Goal: Information Seeking & Learning: Learn about a topic

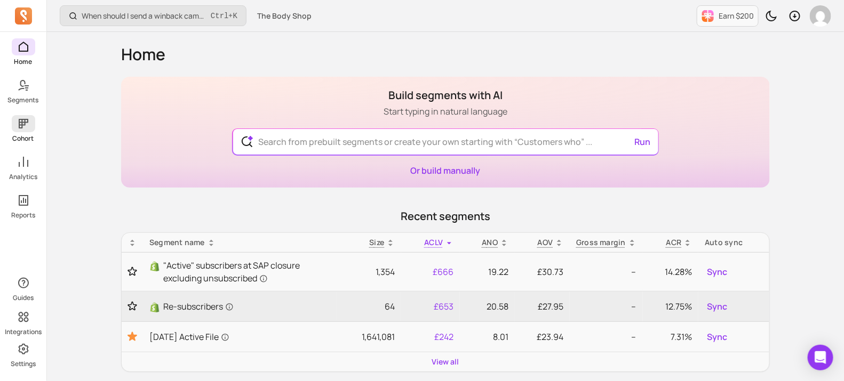
click at [12, 121] on span at bounding box center [23, 123] width 23 height 17
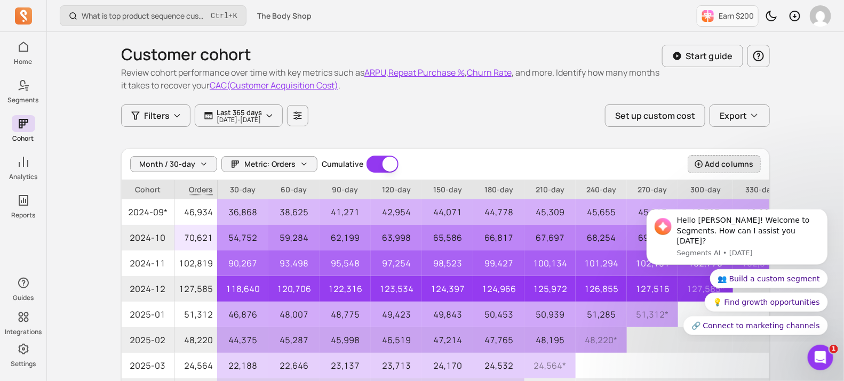
click at [721, 169] on button "Add columns" at bounding box center [724, 164] width 73 height 18
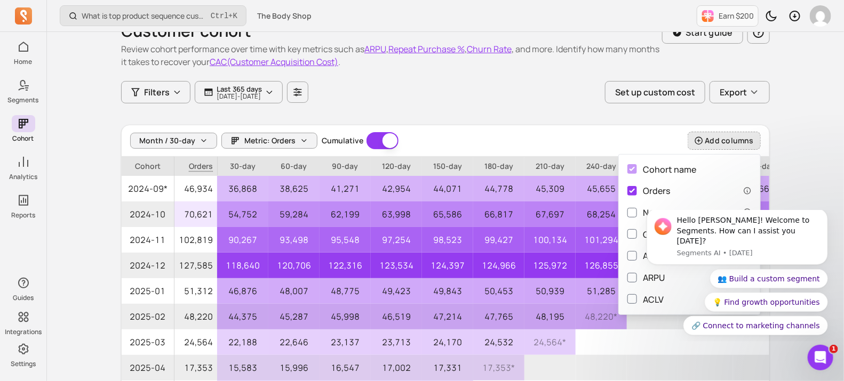
scroll to position [25, 0]
click at [645, 295] on div "Hello [PERSON_NAME]! Welcome to Segments. How can I assist you [DATE]? Segments…" at bounding box center [737, 268] width 196 height 133
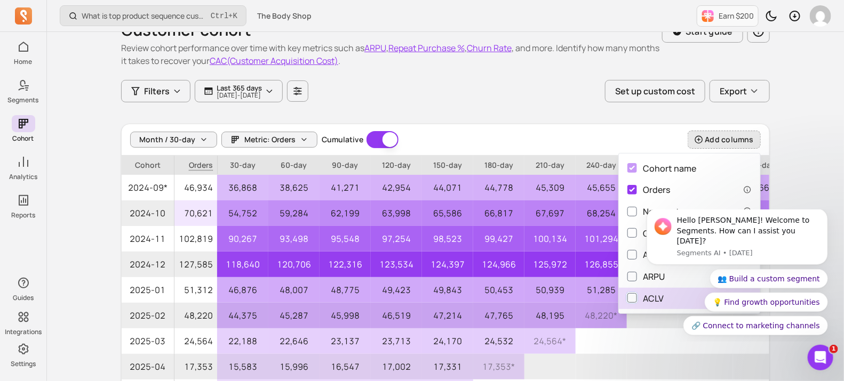
click at [632, 297] on input "ACLV" at bounding box center [632, 298] width 10 height 10
checkbox input "true"
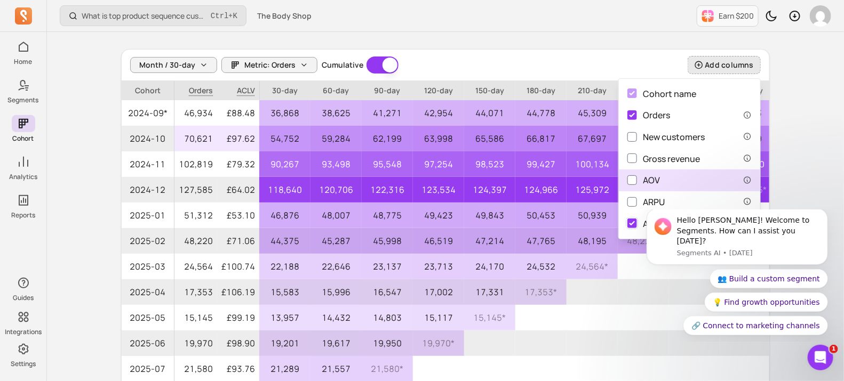
scroll to position [99, 0]
click at [469, 62] on div "Month / 30-day Metric: Orders Cumulative Cumulative Add columns" at bounding box center [446, 65] width 648 height 31
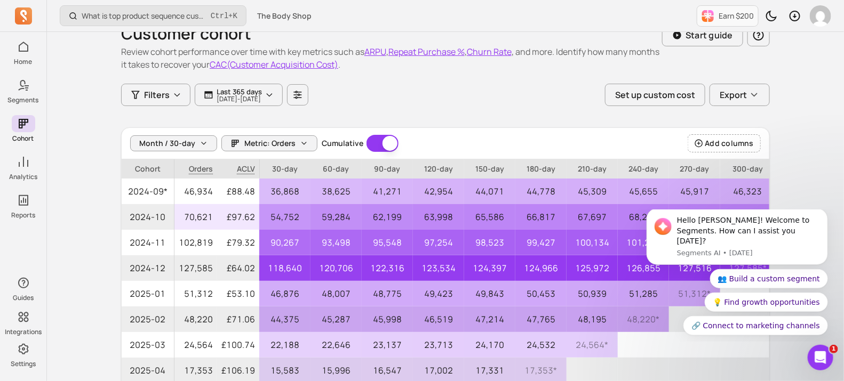
scroll to position [19, 0]
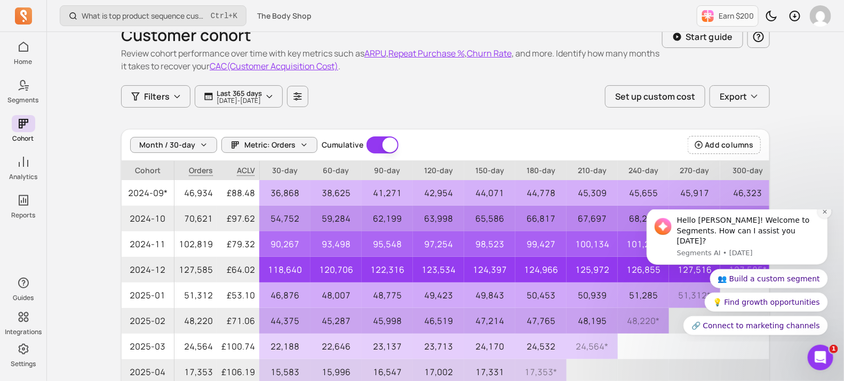
click at [827, 214] on icon "Dismiss notification" at bounding box center [825, 212] width 6 height 6
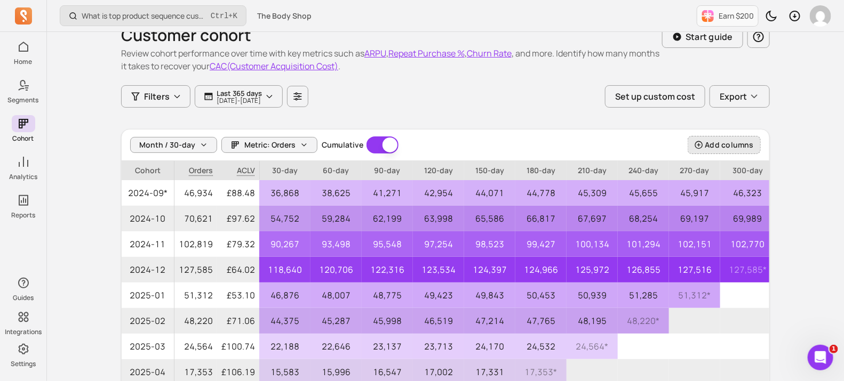
click at [729, 150] on button "Add columns" at bounding box center [724, 145] width 73 height 18
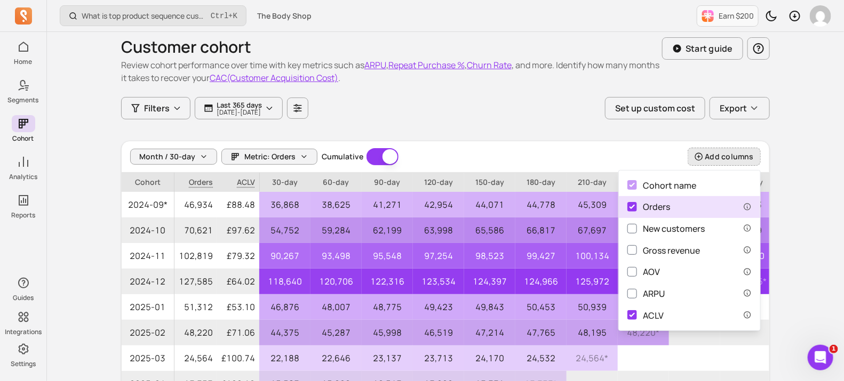
scroll to position [9, 0]
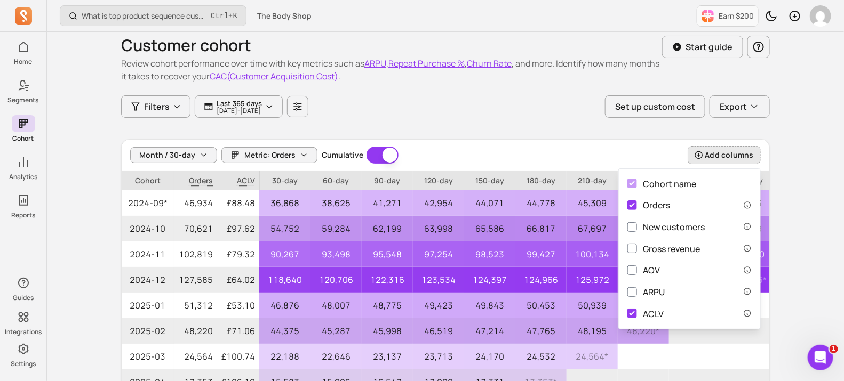
click at [497, 124] on div "Customer cohort Review cohort performance over time with key metrics such as AR…" at bounding box center [445, 283] width 649 height 520
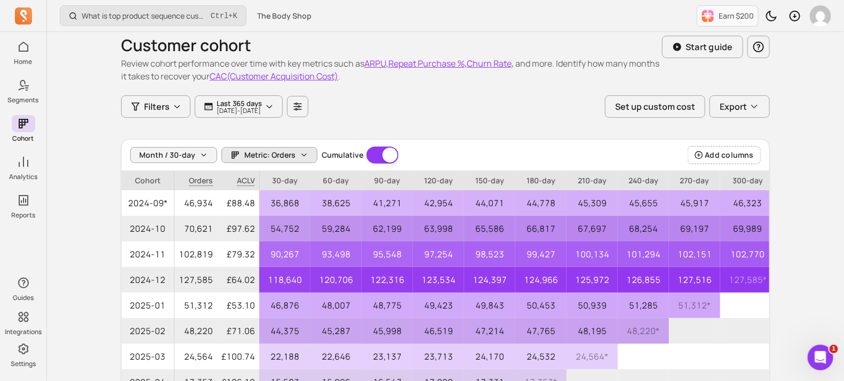
click at [282, 160] on span "Metric: Orders" at bounding box center [269, 155] width 51 height 11
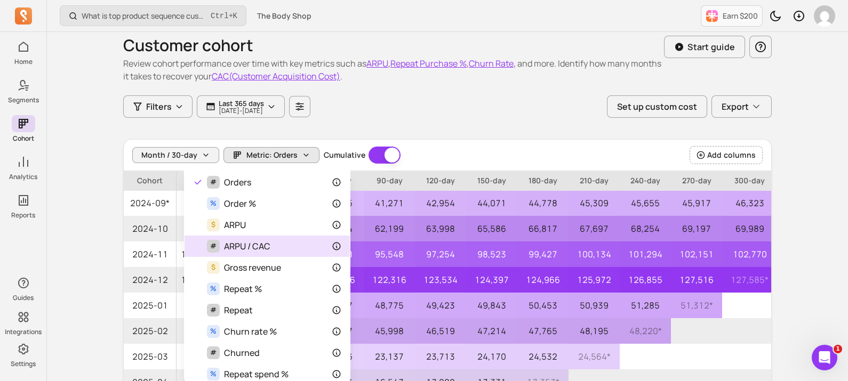
click at [252, 243] on span "ARPU / CAC" at bounding box center [247, 246] width 46 height 13
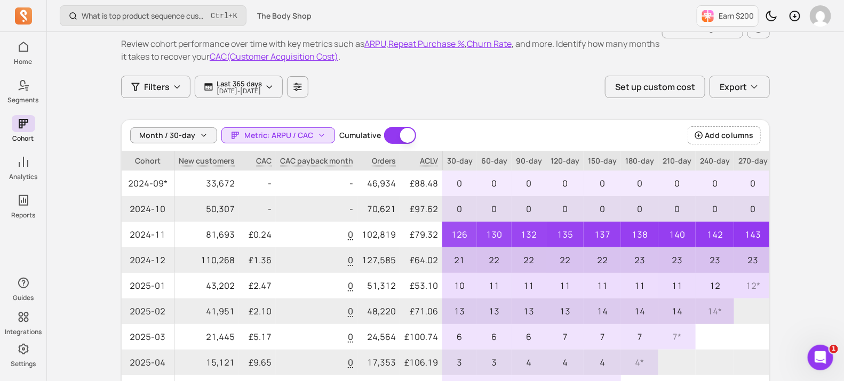
scroll to position [28, 0]
click at [320, 134] on icon "button" at bounding box center [321, 136] width 11 height 11
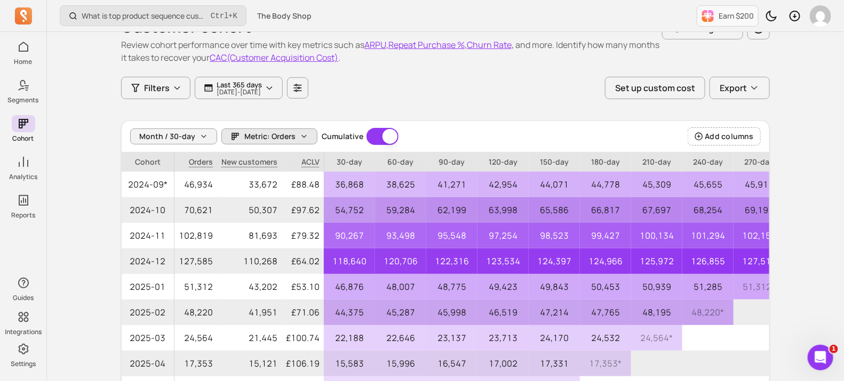
click at [282, 133] on span "Metric: Orders" at bounding box center [269, 136] width 51 height 11
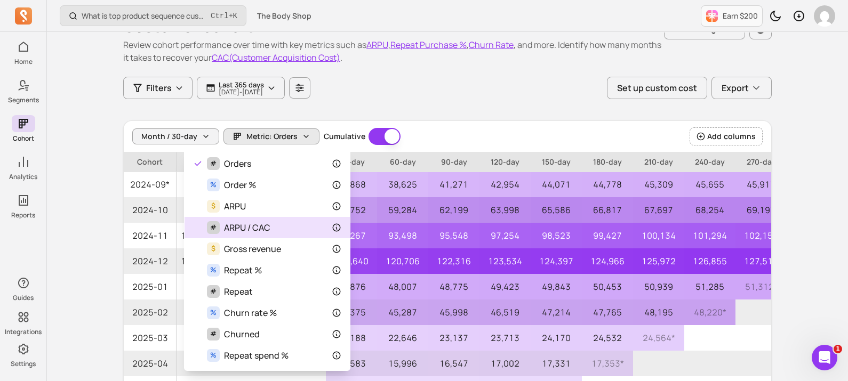
click at [260, 225] on span "ARPU / CAC" at bounding box center [247, 227] width 46 height 13
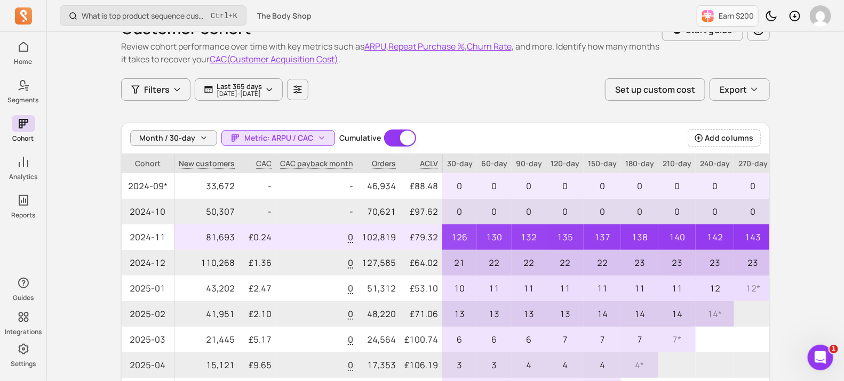
scroll to position [25, 0]
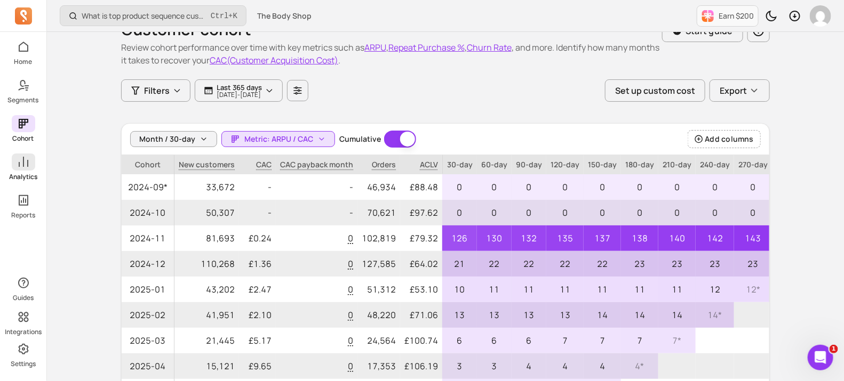
click at [22, 165] on icon at bounding box center [23, 162] width 13 height 13
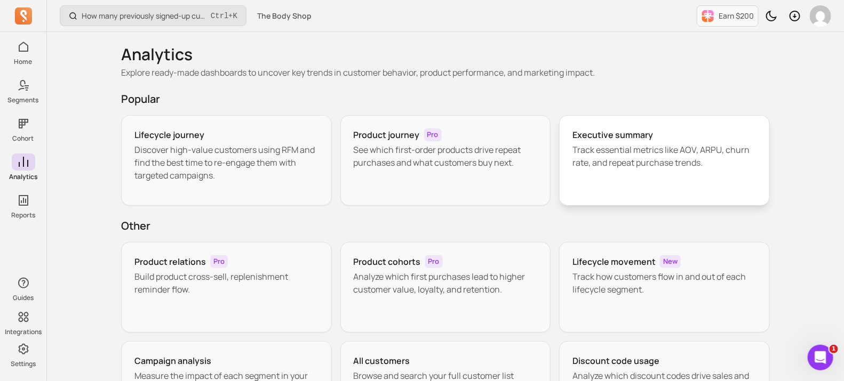
click at [655, 170] on div "Executive summary Track essential metrics like AOV, ARPU, churn rate, and repea…" at bounding box center [664, 160] width 211 height 91
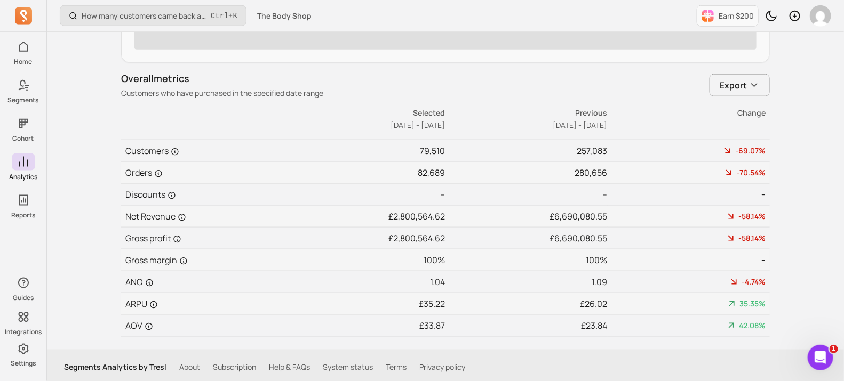
scroll to position [506, 0]
